Goal: Task Accomplishment & Management: Use online tool/utility

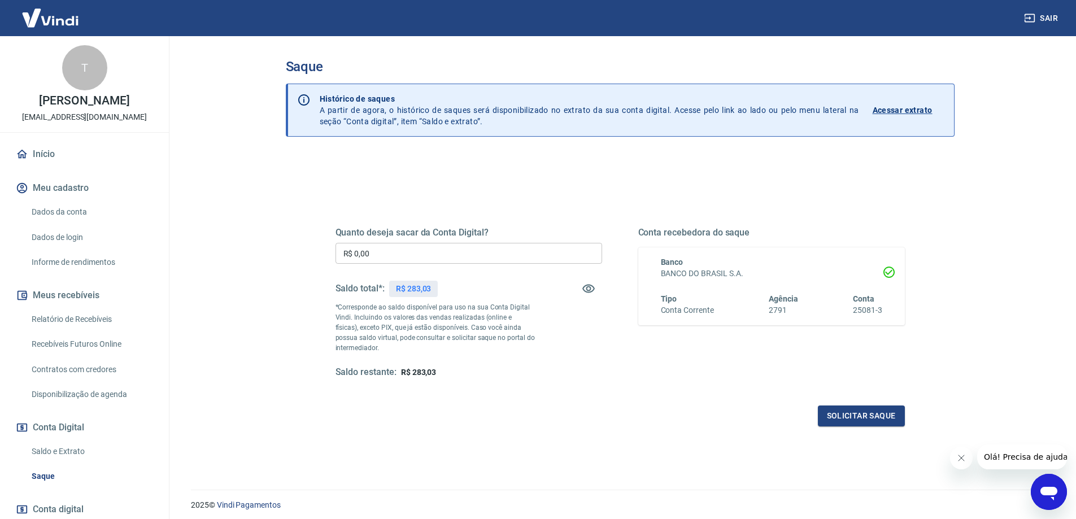
click at [523, 251] on input "R$ 0,00" at bounding box center [468, 253] width 267 height 21
type input "R$ 283,03"
click at [863, 415] on button "Solicitar saque" at bounding box center [861, 415] width 87 height 21
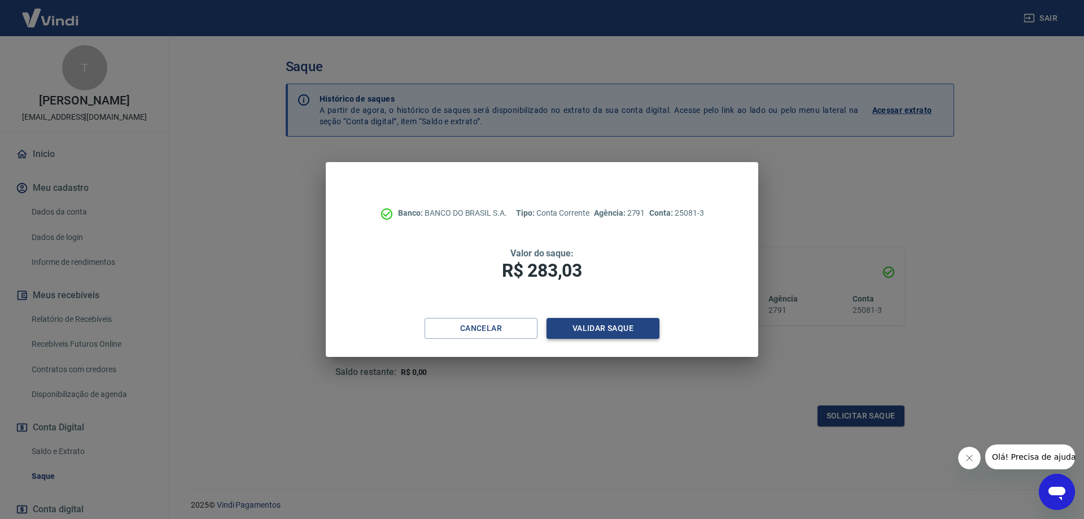
click at [589, 322] on button "Validar saque" at bounding box center [603, 328] width 113 height 21
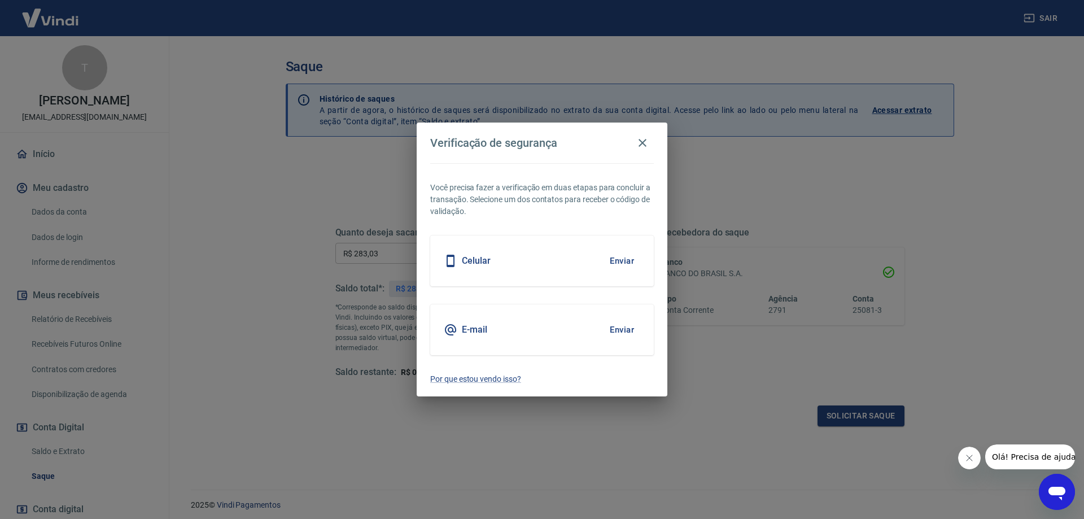
click at [621, 258] on button "Enviar" at bounding box center [622, 261] width 37 height 24
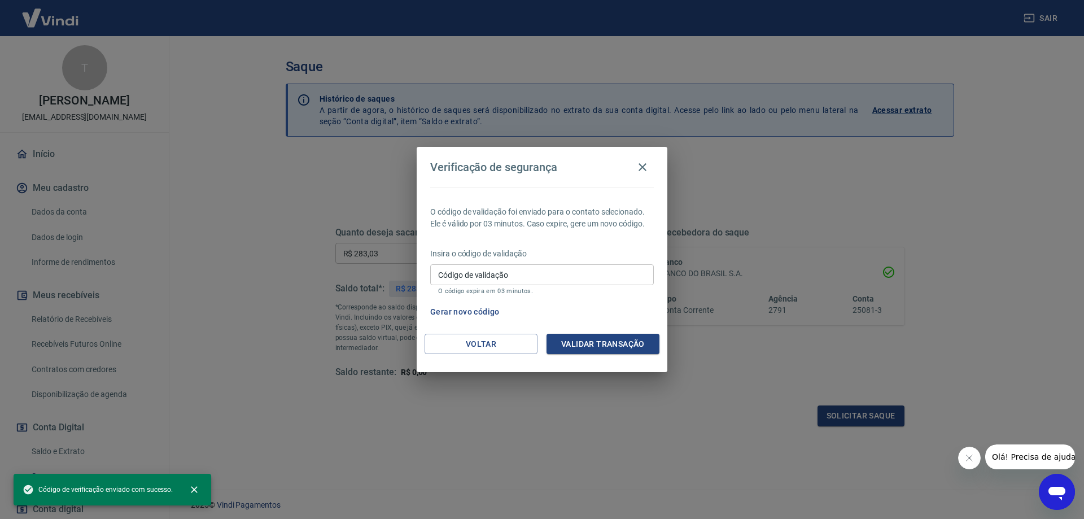
click at [560, 273] on input "Código de validação" at bounding box center [542, 274] width 224 height 21
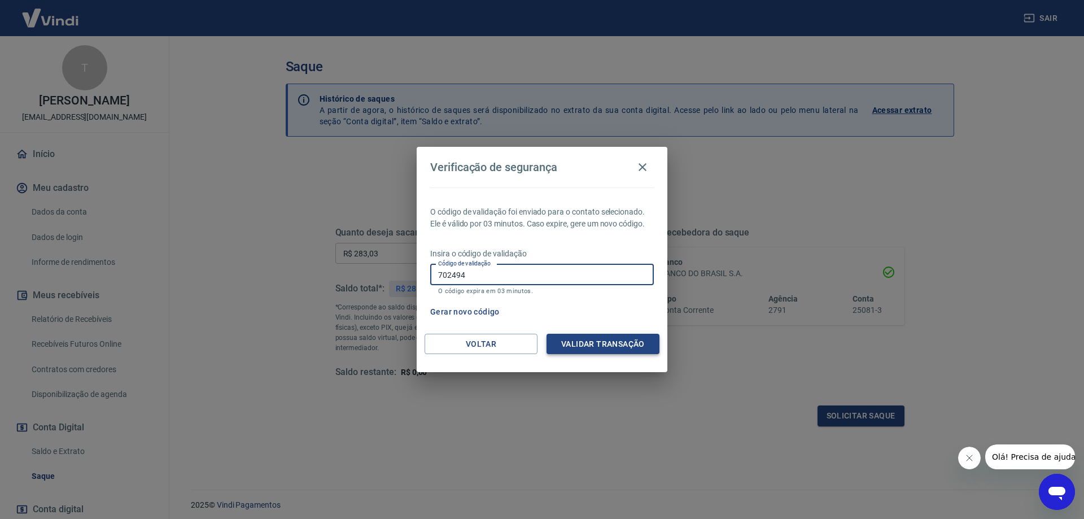
type input "702494"
click at [601, 344] on button "Validar transação" at bounding box center [603, 344] width 113 height 21
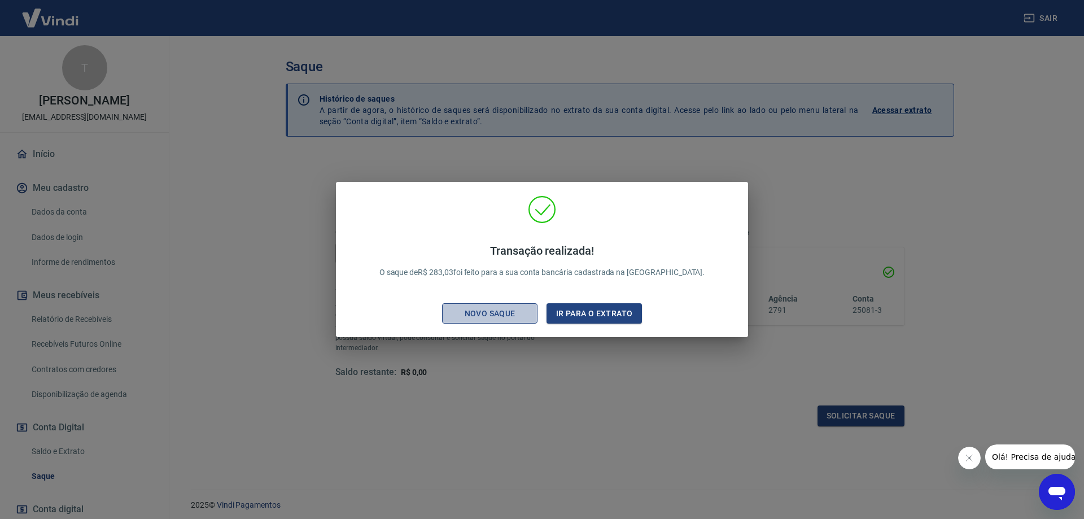
click at [497, 315] on div "Novo saque" at bounding box center [490, 314] width 78 height 14
